Goal: Understand process/instructions

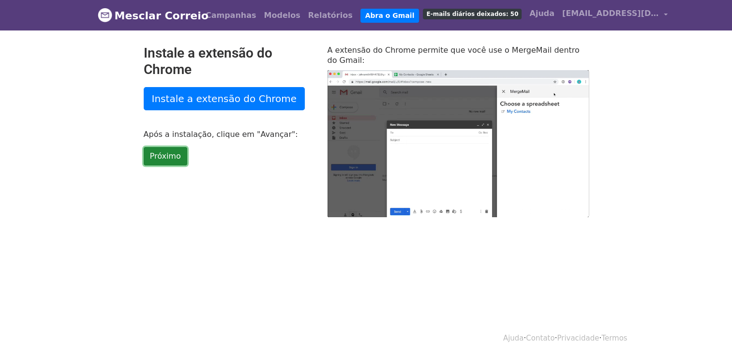
click at [169, 157] on link "Próximo" at bounding box center [166, 156] width 44 height 18
type input "27.24"
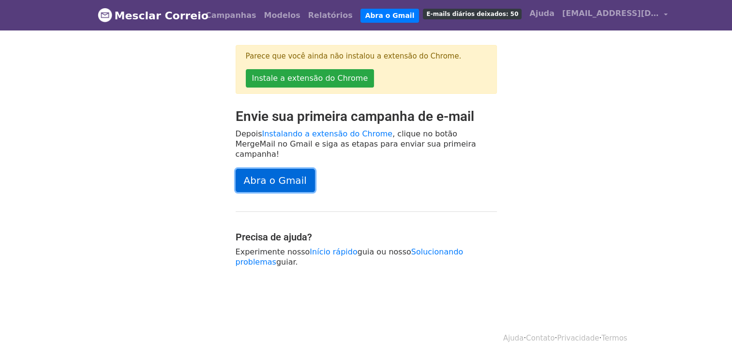
click at [271, 172] on link "Abra o Gmail" at bounding box center [275, 180] width 79 height 23
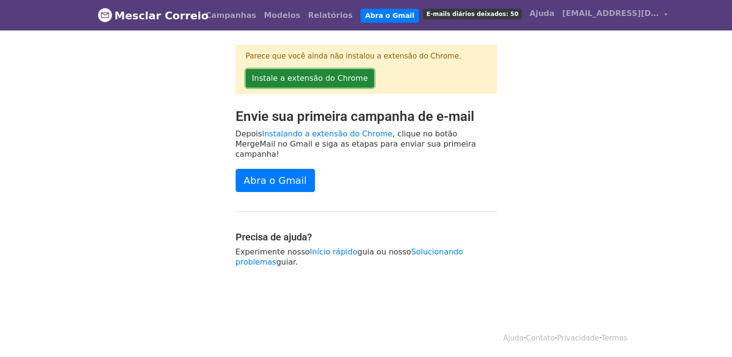
click at [325, 76] on link "Instale a extensão do Chrome" at bounding box center [310, 78] width 129 height 18
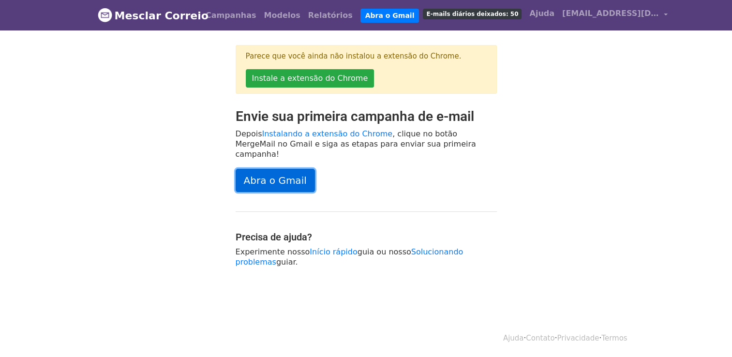
click at [273, 175] on link "Abra o Gmail" at bounding box center [275, 180] width 79 height 23
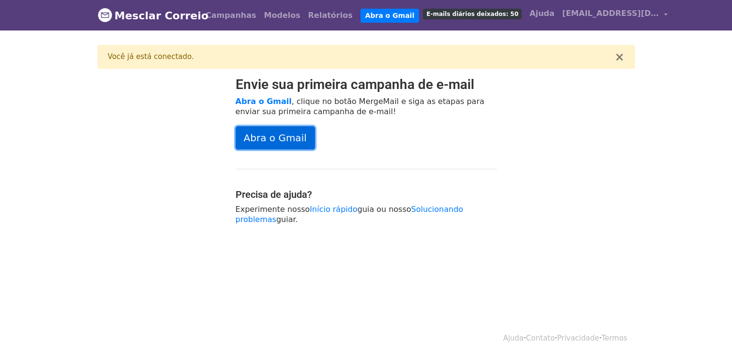
click at [274, 137] on link "Abra o Gmail" at bounding box center [275, 137] width 79 height 23
